Goal: Task Accomplishment & Management: Manage account settings

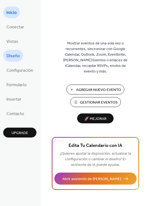
click at [18, 54] on span "Diseño" at bounding box center [12, 56] width 13 height 9
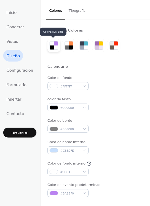
click at [51, 48] on div at bounding box center [52, 47] width 4 height 4
click at [50, 43] on div at bounding box center [52, 43] width 4 height 4
click at [72, 9] on button "Tipografía" at bounding box center [76, 9] width 23 height 19
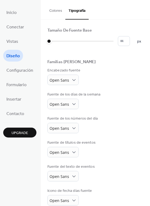
click at [58, 13] on button "Colores" at bounding box center [55, 9] width 19 height 19
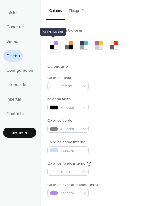
click at [52, 48] on div at bounding box center [53, 45] width 9 height 9
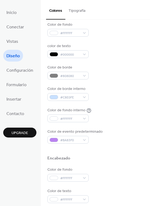
scroll to position [53, 0]
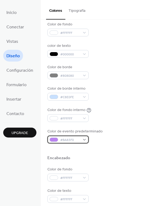
click at [72, 141] on span "#BA83F0" at bounding box center [70, 140] width 20 height 6
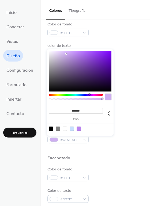
drag, startPoint x: 77, startPoint y: 54, endPoint x: 66, endPoint y: 54, distance: 11.0
click at [66, 54] on div at bounding box center [65, 53] width 1 height 1
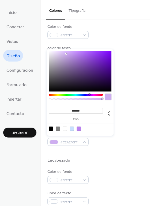
scroll to position [27, 0]
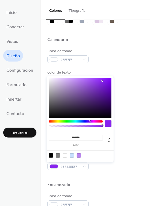
type input "*******"
drag, startPoint x: 66, startPoint y: 54, endPoint x: 102, endPoint y: 82, distance: 45.6
click at [102, 81] on div at bounding box center [102, 80] width 1 height 1
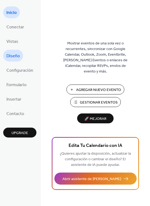
click at [13, 56] on span "Diseño" at bounding box center [12, 56] width 13 height 9
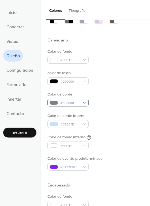
scroll to position [27, 0]
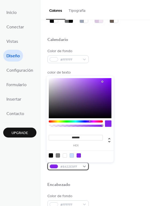
click at [76, 165] on span "#8422E9FF" at bounding box center [70, 167] width 20 height 6
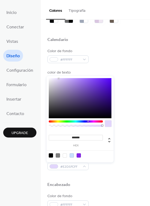
drag, startPoint x: 103, startPoint y: 81, endPoint x: 58, endPoint y: 79, distance: 44.7
click at [59, 79] on div at bounding box center [59, 79] width 1 height 1
type input "*******"
click at [65, 78] on div at bounding box center [80, 98] width 63 height 40
click at [76, 9] on button "Tipografía" at bounding box center [76, 9] width 23 height 19
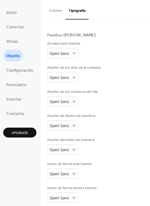
click at [55, 8] on button "Colores" at bounding box center [55, 9] width 19 height 19
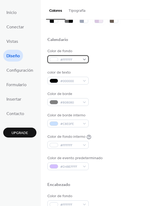
click at [78, 61] on span "#FFFFFF" at bounding box center [70, 60] width 20 height 6
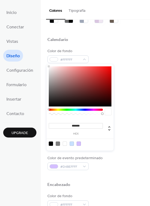
click at [84, 73] on div at bounding box center [80, 86] width 63 height 40
click at [73, 68] on div at bounding box center [80, 86] width 63 height 40
click at [64, 68] on div at bounding box center [80, 86] width 63 height 40
click at [97, 96] on div at bounding box center [80, 86] width 63 height 40
click at [108, 92] on div at bounding box center [80, 86] width 63 height 40
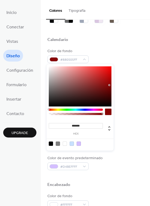
click at [109, 85] on div at bounding box center [80, 86] width 63 height 40
click at [109, 78] on div at bounding box center [80, 86] width 63 height 40
click at [103, 81] on div at bounding box center [80, 86] width 63 height 40
type input "*******"
click at [94, 85] on div at bounding box center [80, 86] width 63 height 40
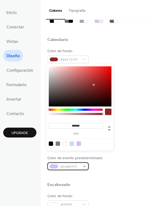
click at [76, 165] on span "#D4BEFFFF" at bounding box center [70, 167] width 20 height 6
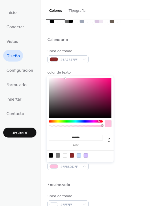
click at [98, 120] on div at bounding box center [76, 121] width 54 height 2
click at [102, 122] on div at bounding box center [76, 121] width 54 height 2
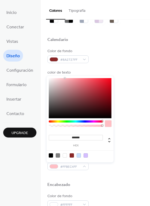
click at [86, 88] on div at bounding box center [80, 98] width 63 height 40
click at [85, 94] on div at bounding box center [80, 98] width 63 height 40
type input "*******"
click at [74, 86] on div at bounding box center [80, 98] width 63 height 40
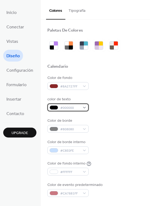
click at [83, 107] on div "#000000" at bounding box center [67, 107] width 41 height 8
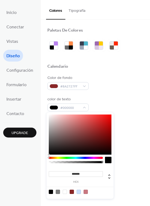
click at [107, 128] on div at bounding box center [80, 134] width 63 height 40
click at [109, 129] on div at bounding box center [80, 134] width 63 height 40
click at [105, 128] on div at bounding box center [80, 134] width 63 height 40
type input "*******"
click at [105, 132] on div at bounding box center [80, 134] width 63 height 40
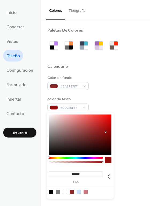
click at [132, 169] on div "Color de fondo interno #FFFFFF" at bounding box center [95, 168] width 96 height 15
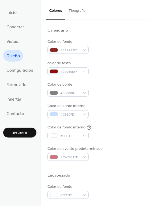
scroll to position [53, 0]
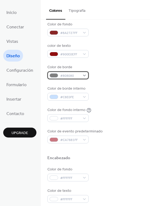
click at [64, 78] on span "#808080" at bounding box center [70, 76] width 20 height 6
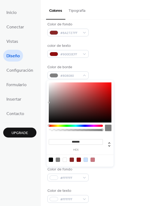
click at [99, 102] on div at bounding box center [80, 102] width 63 height 40
click at [102, 101] on div at bounding box center [80, 102] width 63 height 40
click at [99, 98] on div at bounding box center [80, 102] width 63 height 40
click at [101, 103] on div at bounding box center [80, 102] width 63 height 40
click at [100, 99] on div at bounding box center [80, 102] width 63 height 40
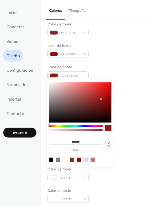
type input "*******"
click at [100, 102] on div at bounding box center [80, 102] width 63 height 40
click at [121, 109] on div "Color de fondo interno #FFFFFF" at bounding box center [95, 114] width 96 height 15
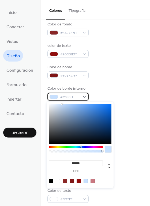
click at [61, 95] on span "#C8E0FE" at bounding box center [70, 97] width 20 height 6
click at [102, 147] on div at bounding box center [76, 147] width 54 height 2
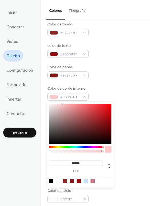
click at [106, 115] on div at bounding box center [80, 124] width 63 height 40
click at [107, 118] on div at bounding box center [80, 124] width 63 height 40
click at [100, 117] on div at bounding box center [80, 124] width 63 height 40
click at [109, 178] on div at bounding box center [80, 181] width 68 height 10
type input "*******"
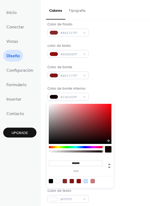
click at [108, 141] on div at bounding box center [80, 124] width 63 height 40
click at [117, 135] on div "Color de evento predeterminado #CA7881FF" at bounding box center [95, 136] width 96 height 15
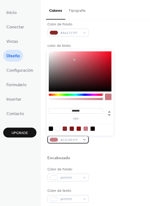
click at [66, 138] on span "#CA7881FF" at bounding box center [70, 140] width 20 height 6
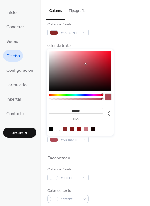
click at [85, 64] on div at bounding box center [80, 71] width 63 height 40
click at [93, 60] on div at bounding box center [80, 71] width 63 height 40
click at [60, 72] on div at bounding box center [80, 71] width 63 height 40
click at [77, 69] on div at bounding box center [80, 71] width 63 height 40
click at [50, 51] on div "******* hex" at bounding box center [80, 92] width 67 height 86
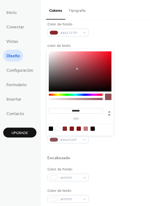
type input "*******"
click at [51, 55] on div at bounding box center [80, 71] width 63 height 40
